Goal: Browse casually

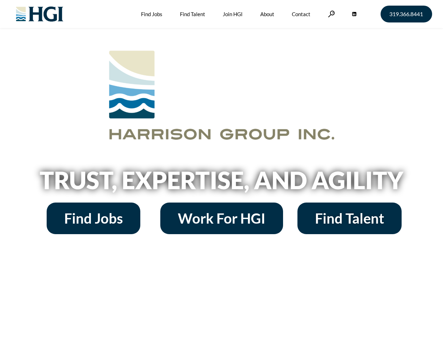
click at [221, 168] on h2 "Trust, Expertise, and Agility" at bounding box center [222, 180] width 400 height 24
click at [330, 14] on link at bounding box center [331, 14] width 7 height 7
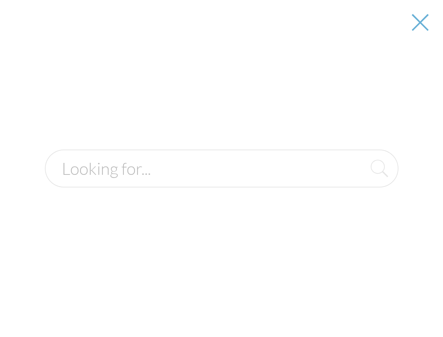
click at [221, 182] on h2 "Trust, Expertise, and Agility" at bounding box center [222, 180] width 400 height 24
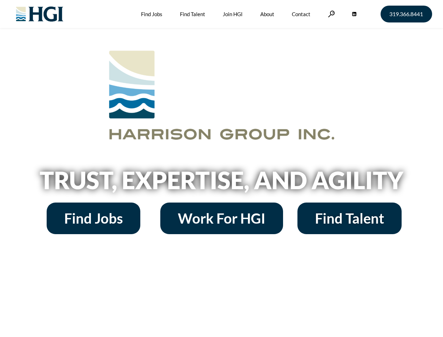
click at [221, 168] on h2 "Trust, Expertise, and Agility" at bounding box center [222, 180] width 400 height 24
click at [330, 14] on link at bounding box center [331, 14] width 7 height 7
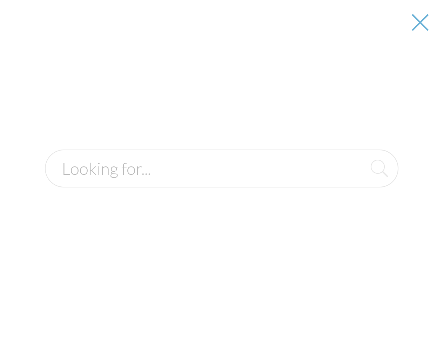
click at [221, 182] on h2 "Trust, Expertise, and Agility" at bounding box center [222, 180] width 400 height 24
